Goal: Task Accomplishment & Management: Manage account settings

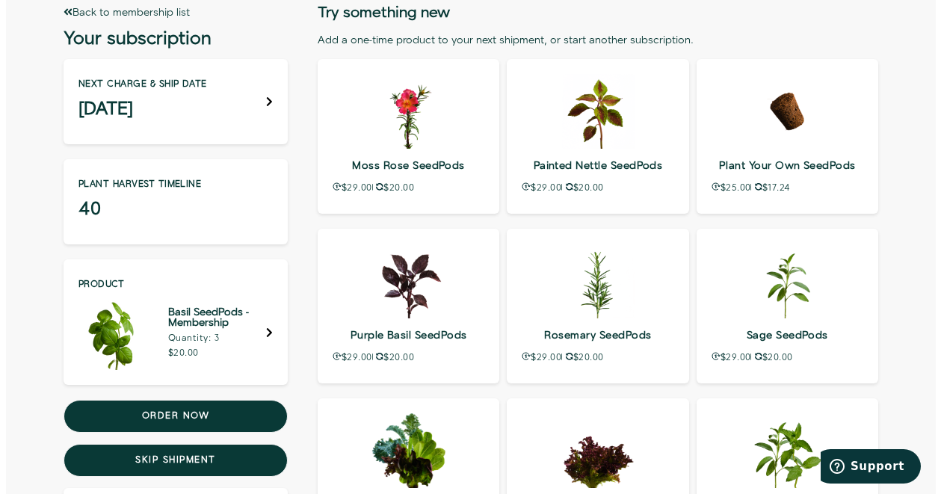
scroll to position [75, 0]
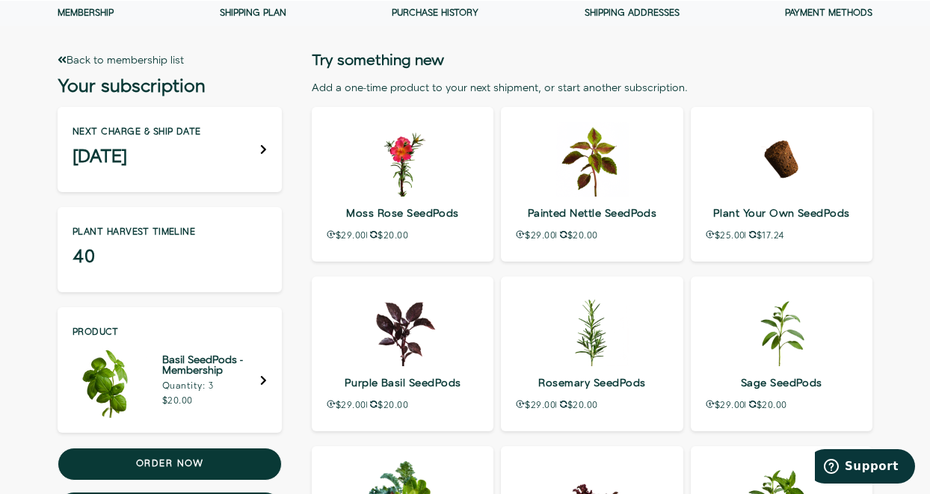
click at [152, 150] on h3 "[DATE]" at bounding box center [137, 157] width 129 height 15
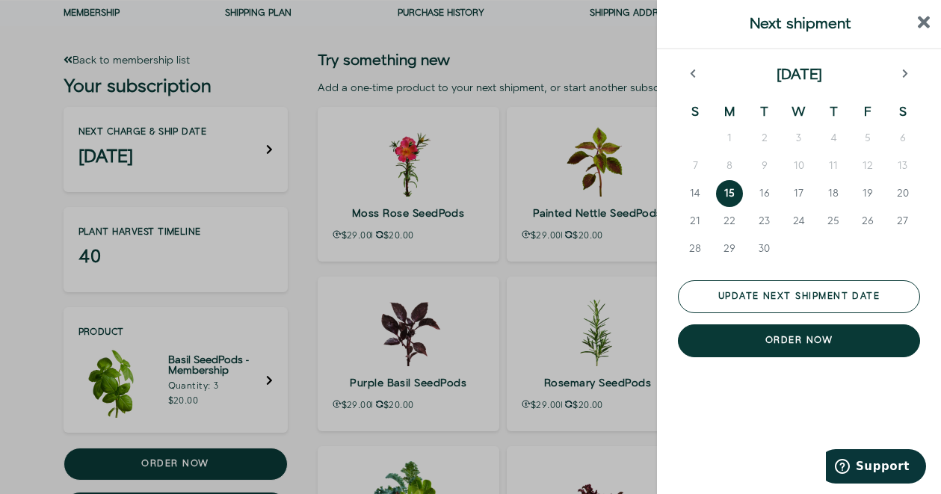
click at [820, 299] on button "Update next shipment date" at bounding box center [799, 296] width 242 height 33
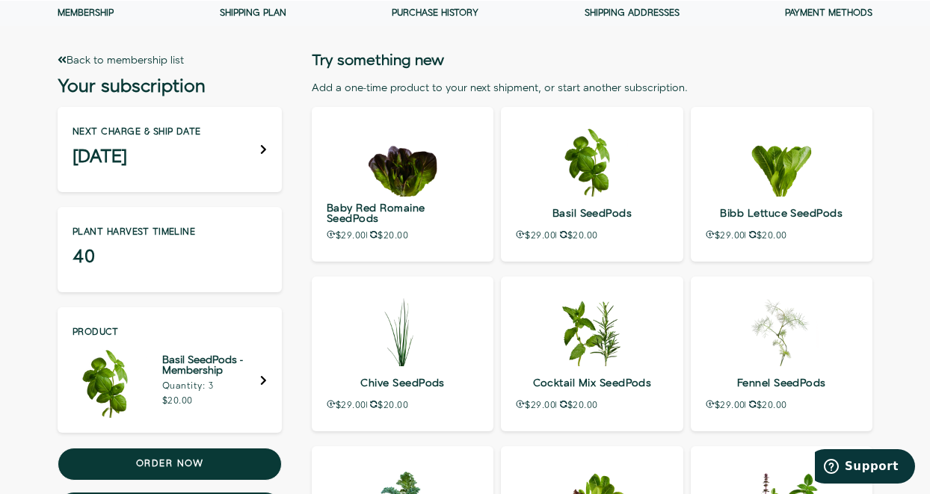
click at [207, 153] on div "Next charge & ship date [DATE]" at bounding box center [170, 149] width 224 height 85
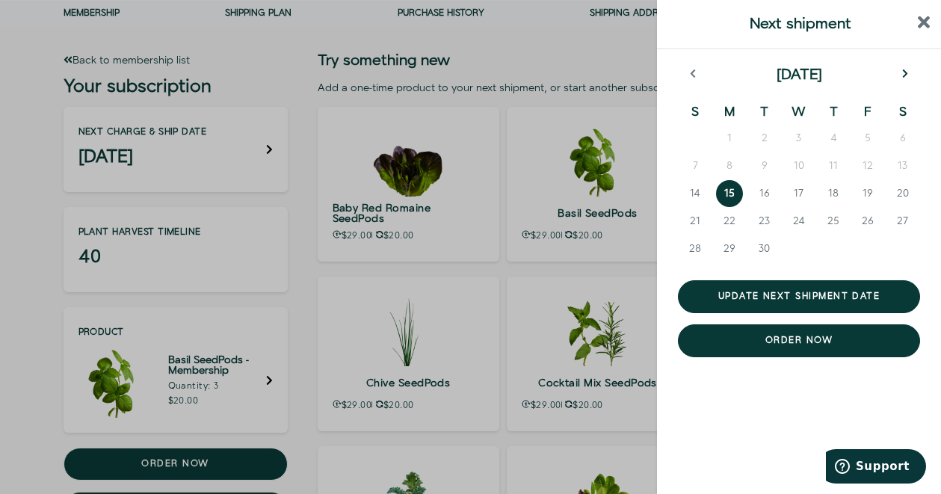
click at [905, 77] on icon "next month" at bounding box center [904, 74] width 5 height 9
click at [872, 165] on span "10" at bounding box center [868, 165] width 10 height 15
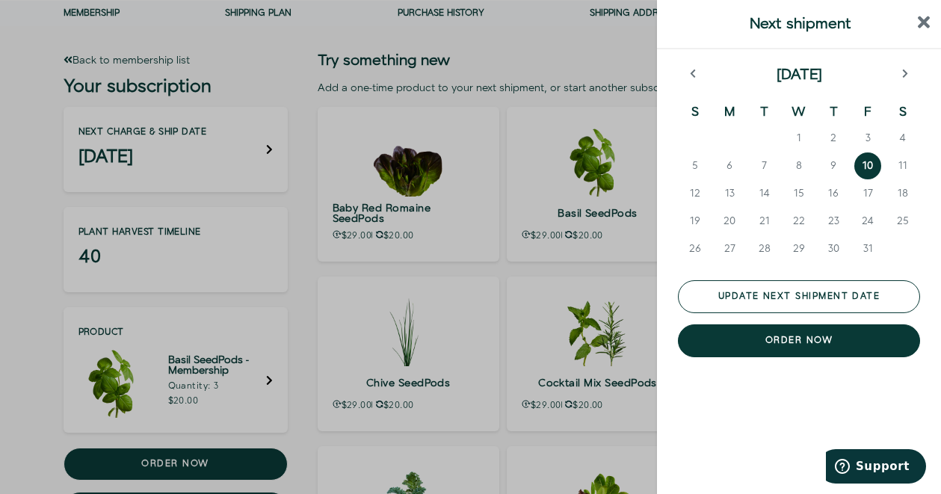
click at [826, 292] on button "Update next shipment date" at bounding box center [799, 296] width 242 height 33
